Goal: Information Seeking & Learning: Learn about a topic

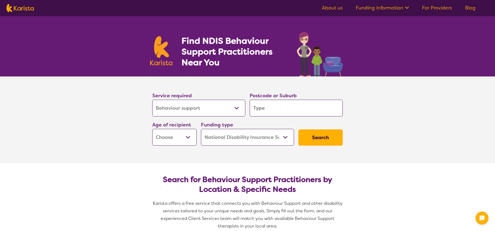
select select "Behaviour support"
select select "NDIS"
select select "Behaviour support"
select select "NDIS"
click at [212, 106] on select "Allied Health Assistant Assessment ([MEDICAL_DATA] or [MEDICAL_DATA]) Behaviour…" at bounding box center [198, 108] width 93 height 17
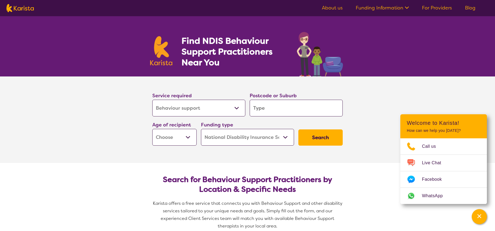
click at [275, 106] on input "search" at bounding box center [295, 108] width 93 height 17
type input "6"
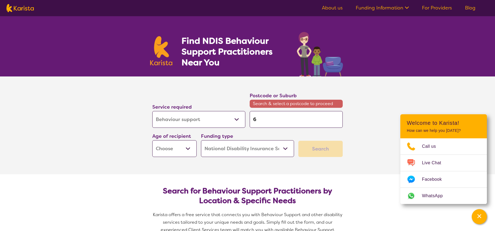
type input "60"
type input "603"
type input "6030"
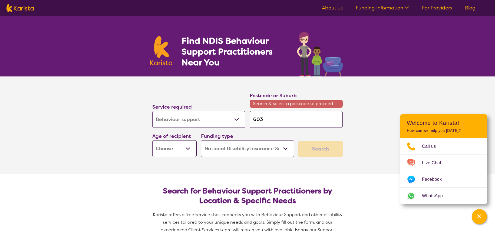
type input "6030"
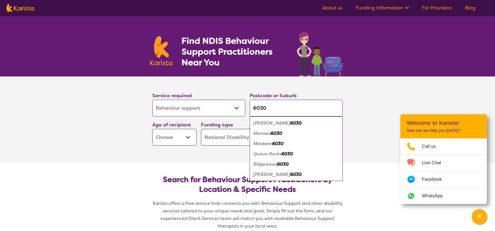
type input "6030"
click at [269, 154] on em "Quinns Rocks" at bounding box center [267, 154] width 28 height 6
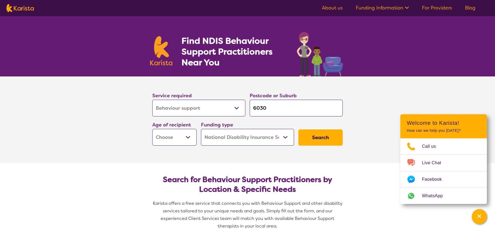
click at [188, 139] on select "Early Childhood - 0 to 9 Child - 10 to 11 Adolescent - 12 to 17 Adult - 18 to 6…" at bounding box center [174, 137] width 44 height 17
select select "EC"
click at [152, 129] on select "Early Childhood - 0 to 9 Child - 10 to 11 Adolescent - 12 to 17 Adult - 18 to 6…" at bounding box center [174, 137] width 44 height 17
select select "EC"
click at [285, 137] on select "Home Care Package (HCP) National Disability Insurance Scheme (NDIS) I don't know" at bounding box center [247, 137] width 93 height 17
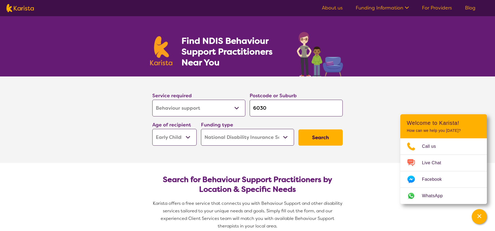
select select "i-don-t-know"
click at [201, 129] on select "Home Care Package (HCP) National Disability Insurance Scheme (NDIS) I don't know" at bounding box center [247, 137] width 93 height 17
select select "i-don-t-know"
